Goal: Transaction & Acquisition: Purchase product/service

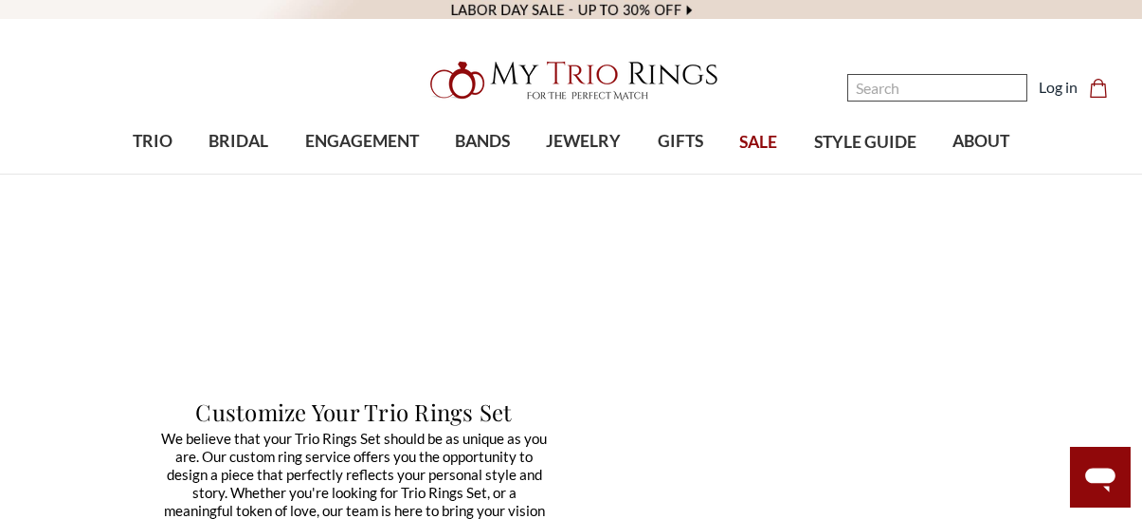
click at [885, 95] on input "Search" at bounding box center [937, 87] width 180 height 27
paste input "ruby"
type input "ruby"
click at [981, 83] on input "ruby" at bounding box center [937, 87] width 180 height 27
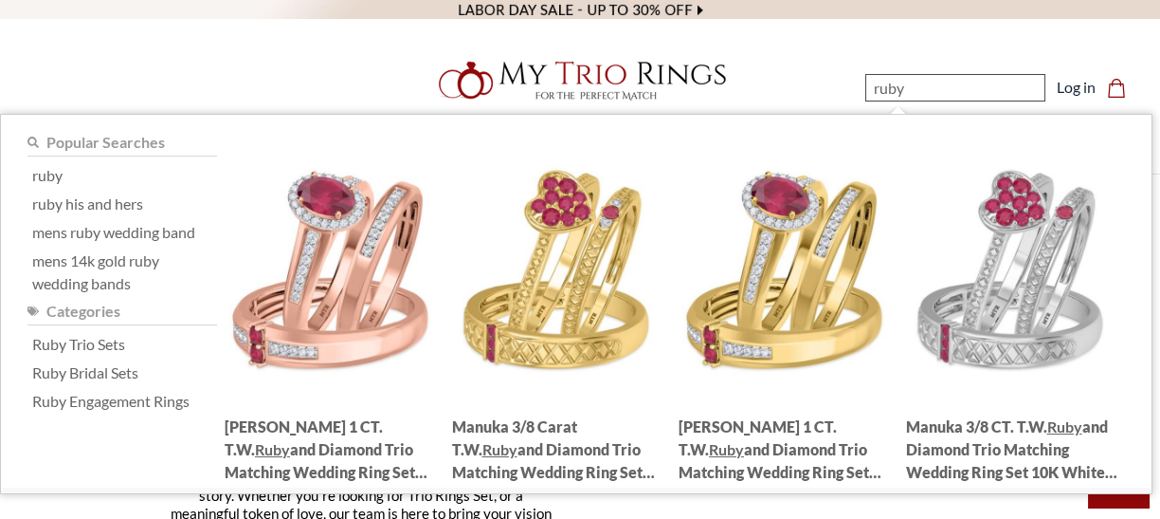
click at [992, 79] on input "ruby" at bounding box center [955, 87] width 180 height 27
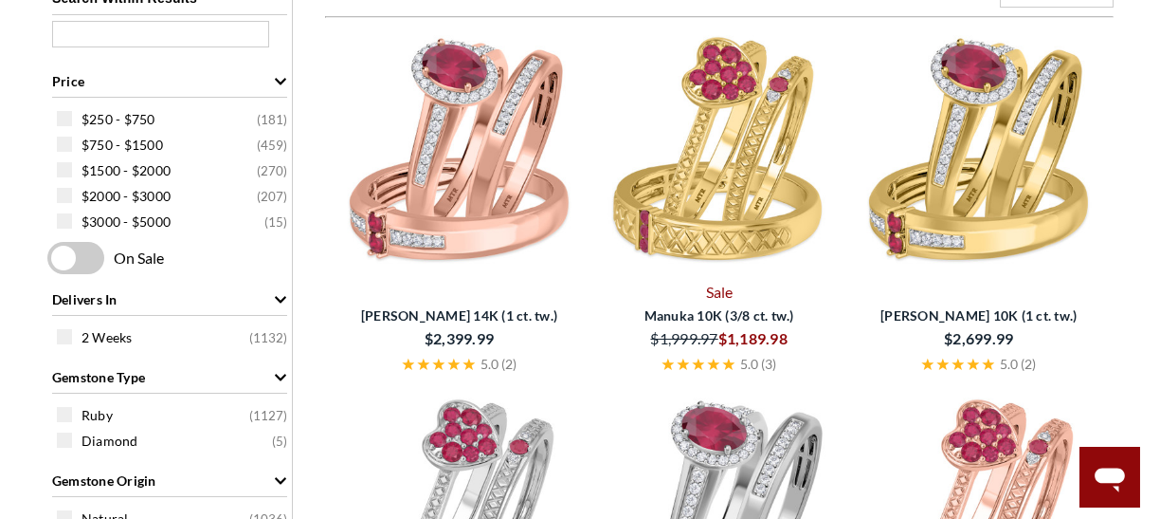
scroll to position [599, 0]
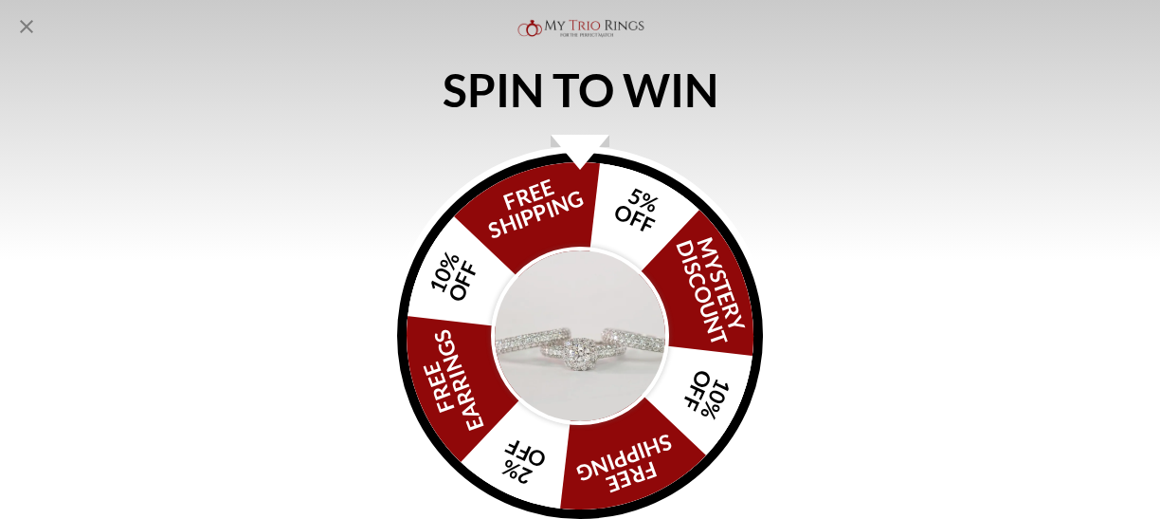
drag, startPoint x: 1152, startPoint y: 28, endPoint x: 1141, endPoint y: 133, distance: 104.8
